Goal: Information Seeking & Learning: Learn about a topic

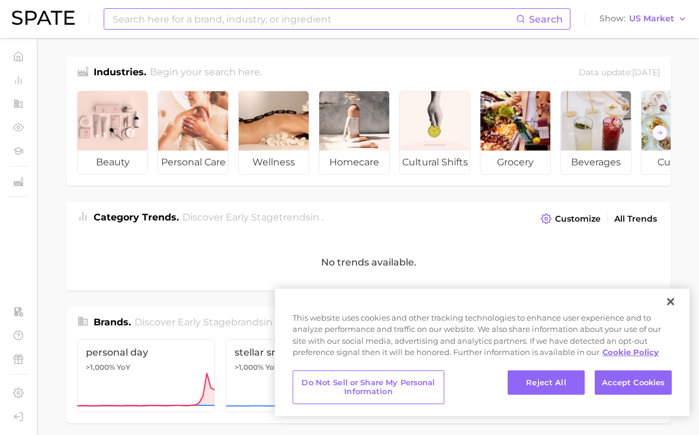
click at [313, 24] on input at bounding box center [313, 19] width 404 height 20
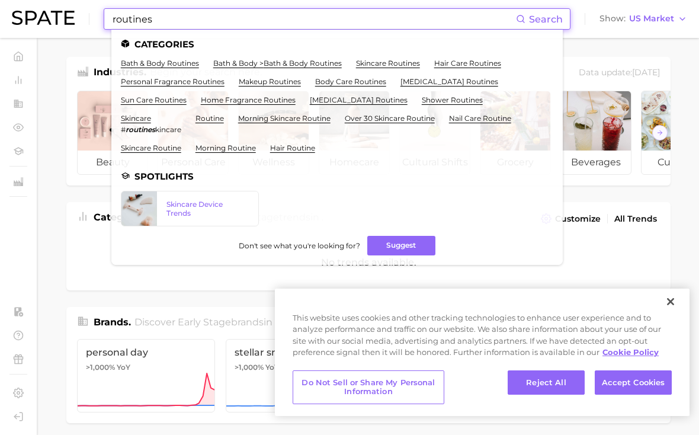
click at [191, 25] on input "routines" at bounding box center [313, 19] width 404 height 20
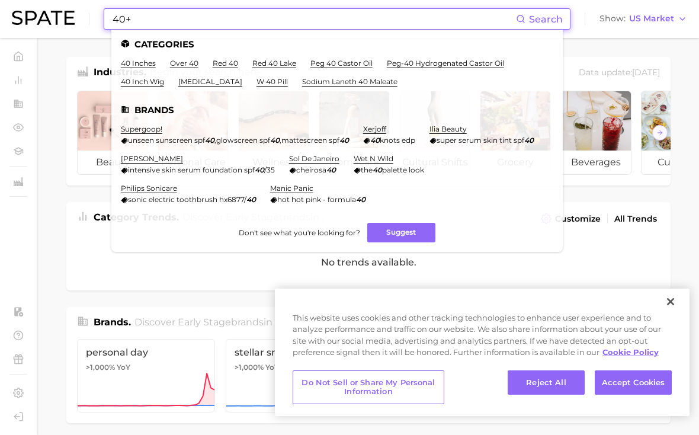
click at [200, 23] on input "40+" at bounding box center [313, 19] width 404 height 20
type input "40+"
click at [175, 67] on ul "40 inches over 40 red 40 red 40 lake peg 40 castor oil peg-40 hydrogenated cast…" at bounding box center [337, 77] width 432 height 37
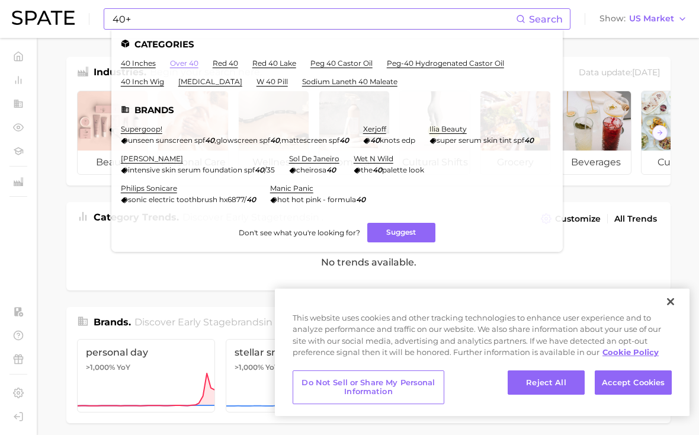
click at [175, 66] on link "over 40" at bounding box center [184, 63] width 28 height 9
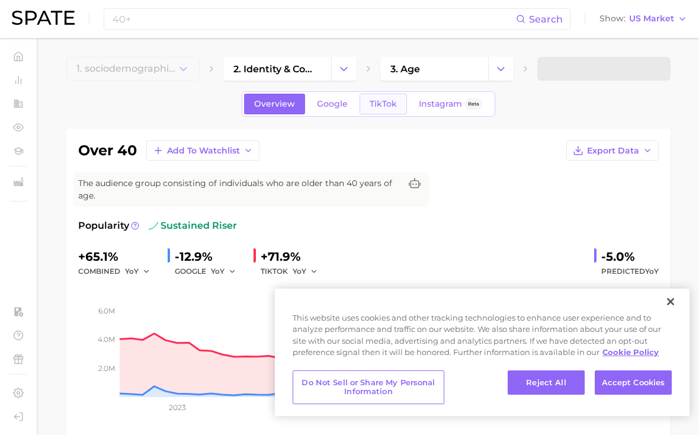
click at [389, 108] on span "TikTok" at bounding box center [383, 104] width 27 height 10
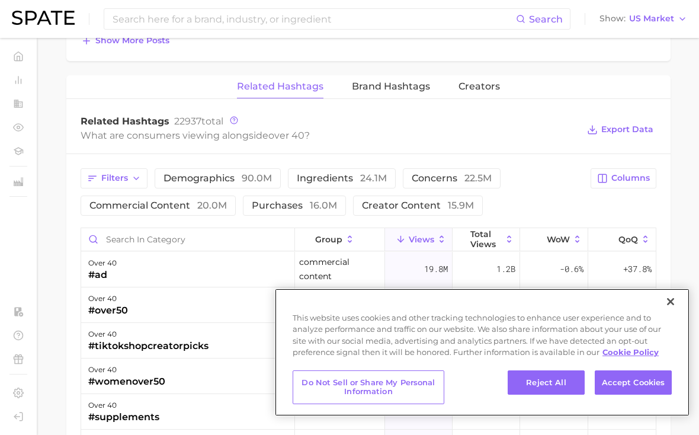
scroll to position [865, 0]
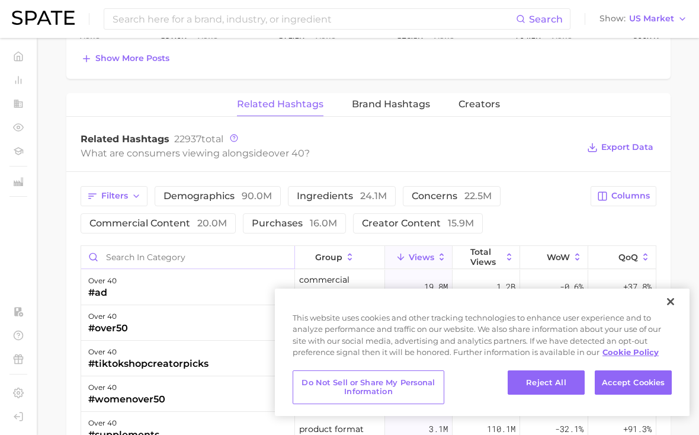
click at [188, 253] on input "Search in category" at bounding box center [187, 257] width 213 height 23
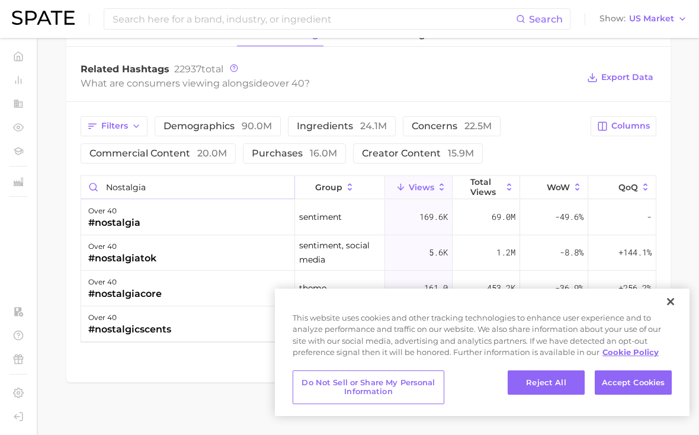
scroll to position [934, 0]
type input "nostalgia"
click at [631, 123] on span "Columns" at bounding box center [630, 126] width 38 height 10
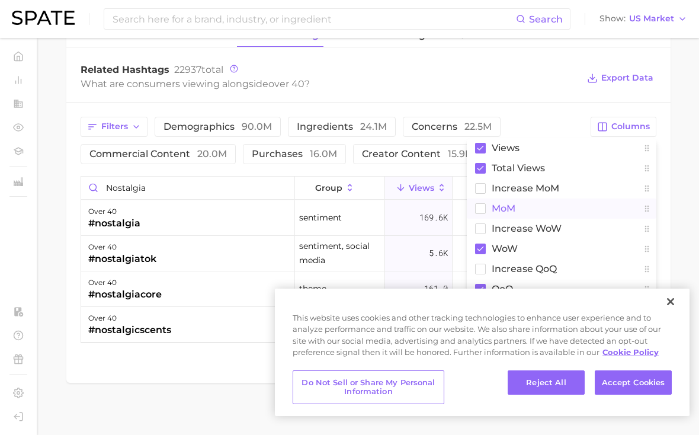
click at [553, 204] on button "MoM" at bounding box center [562, 208] width 190 height 20
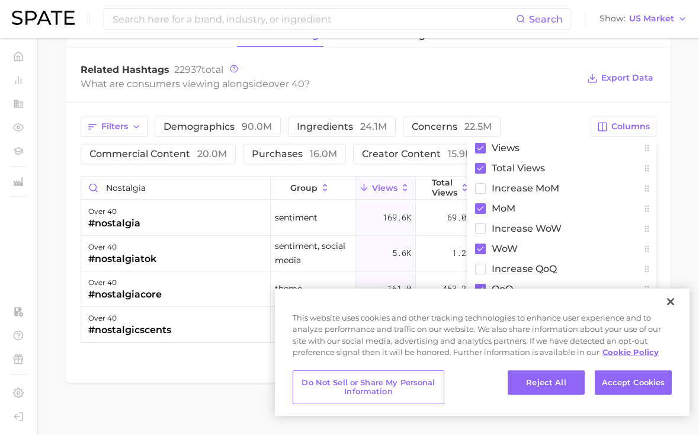
click at [546, 102] on div "Filters demographics 90.0m ingredients 24.1m concerns 22.5m commercial content …" at bounding box center [368, 229] width 604 height 255
